Goal: Information Seeking & Learning: Find specific fact

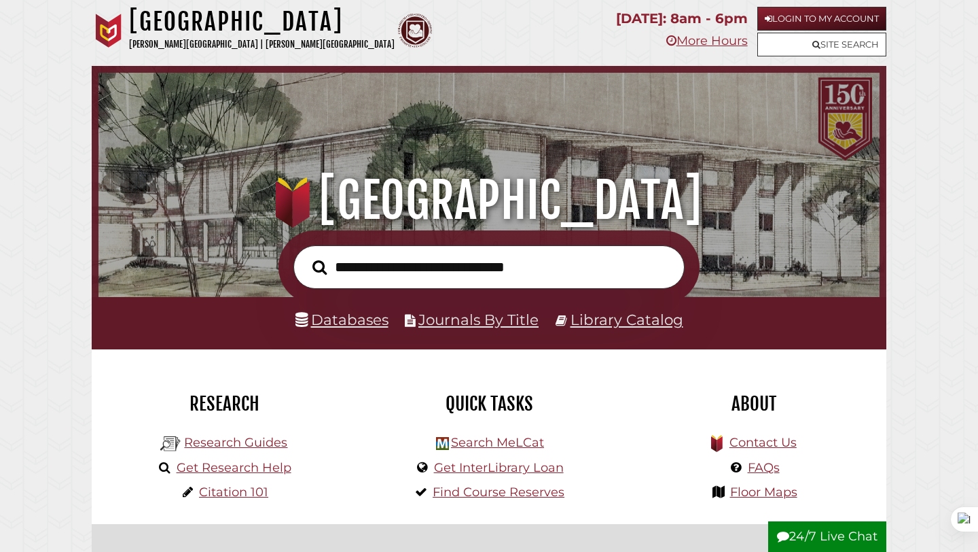
scroll to position [258, 774]
click at [833, 47] on link "Site Search" at bounding box center [821, 45] width 129 height 24
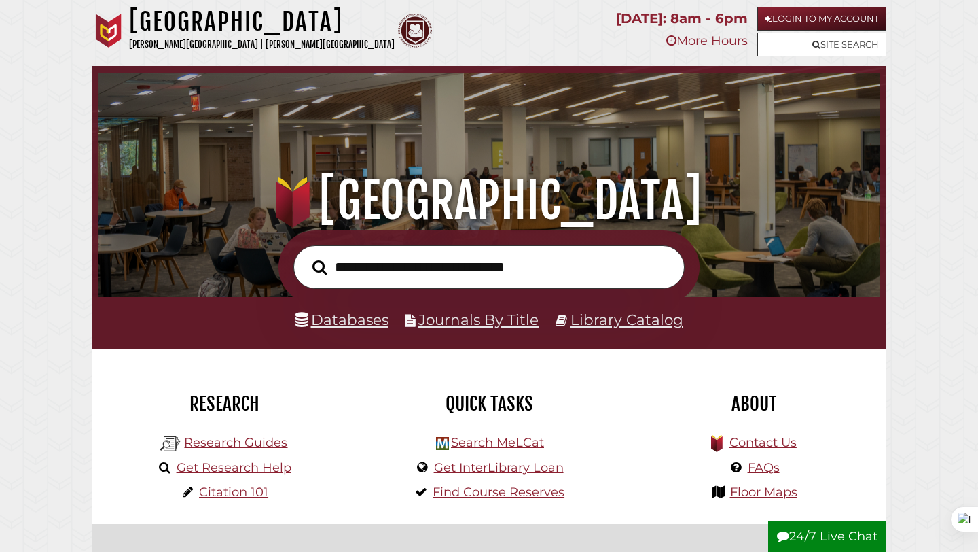
scroll to position [258, 774]
click at [415, 276] on input "text" at bounding box center [488, 267] width 391 height 44
type input "**********"
click at [306, 256] on button "Search" at bounding box center [320, 267] width 28 height 22
